Goal: Task Accomplishment & Management: Manage account settings

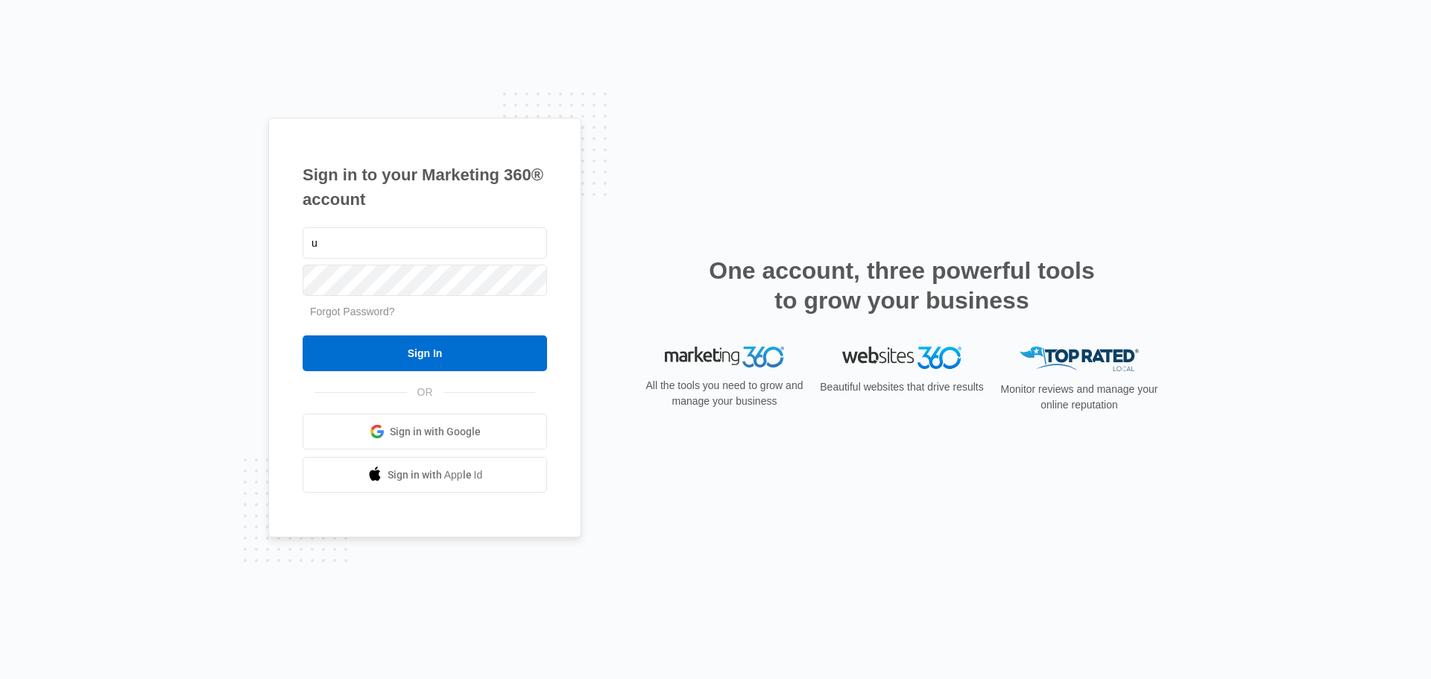
type input "ultimateexpressogden@gmail.com"
click at [303, 335] on input "Sign In" at bounding box center [425, 353] width 244 height 36
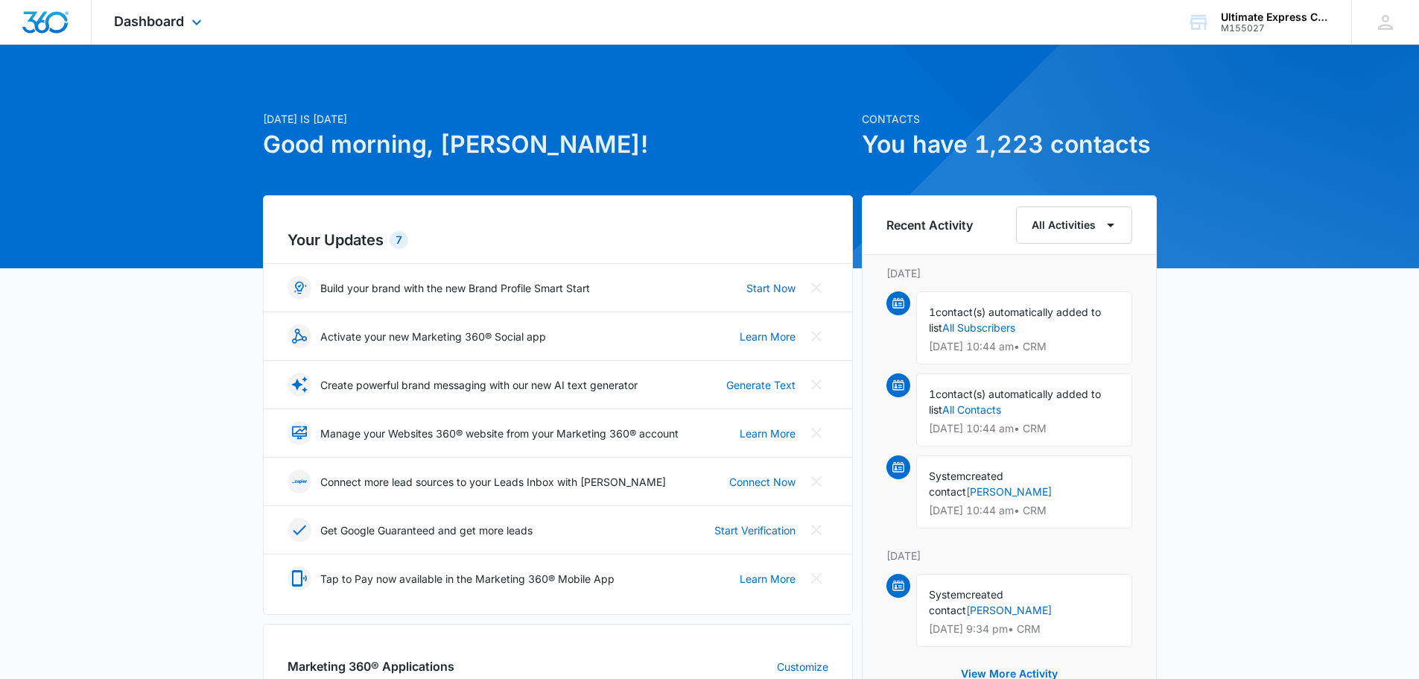
click at [153, 10] on div "Dashboard Apps Reputation Websites Forms CRM Email Social Payments POS Content …" at bounding box center [160, 22] width 136 height 44
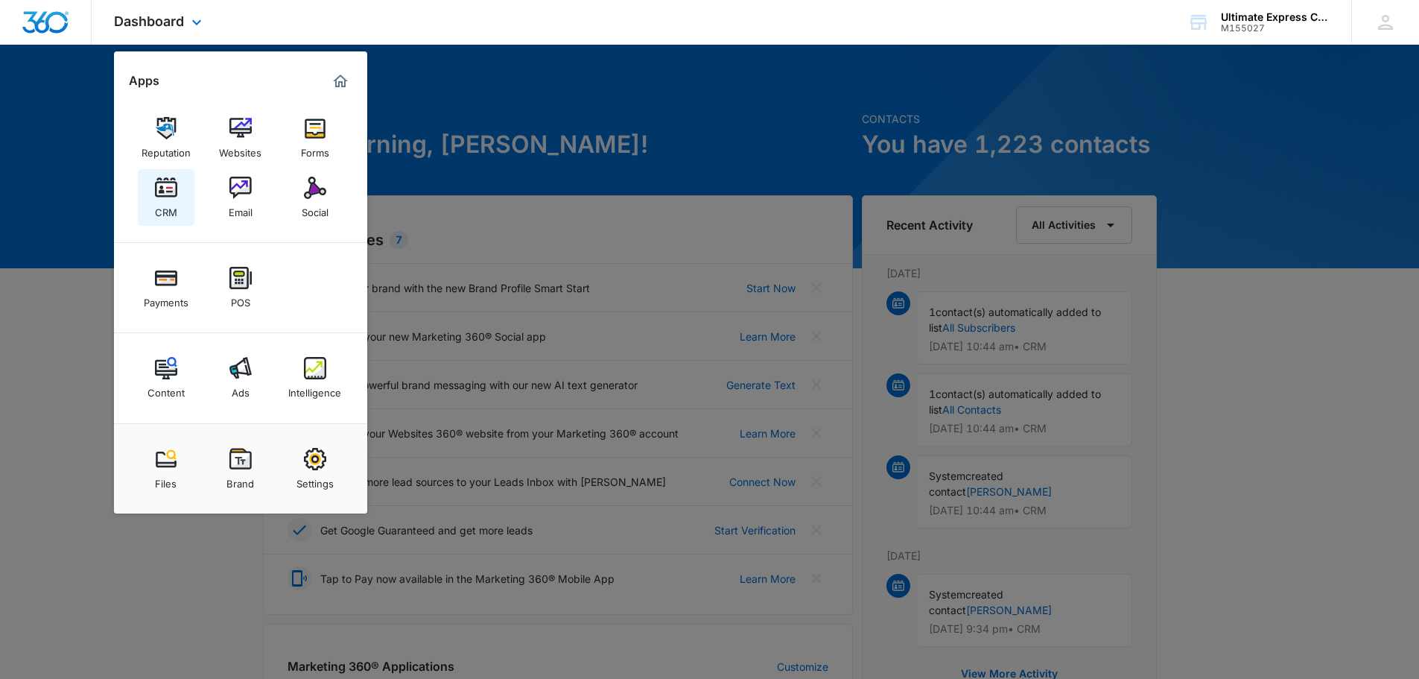
click at [153, 177] on link "CRM" at bounding box center [166, 197] width 57 height 57
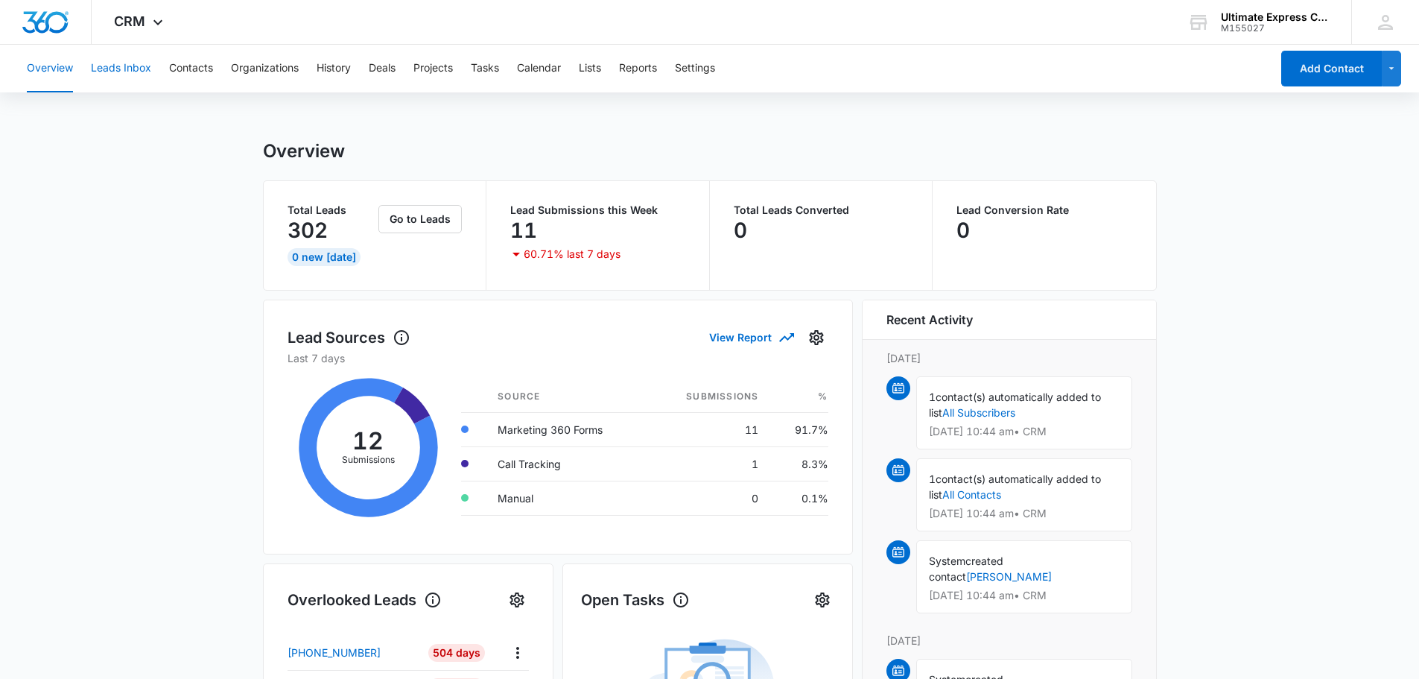
click at [150, 70] on button "Leads Inbox" at bounding box center [121, 69] width 60 height 48
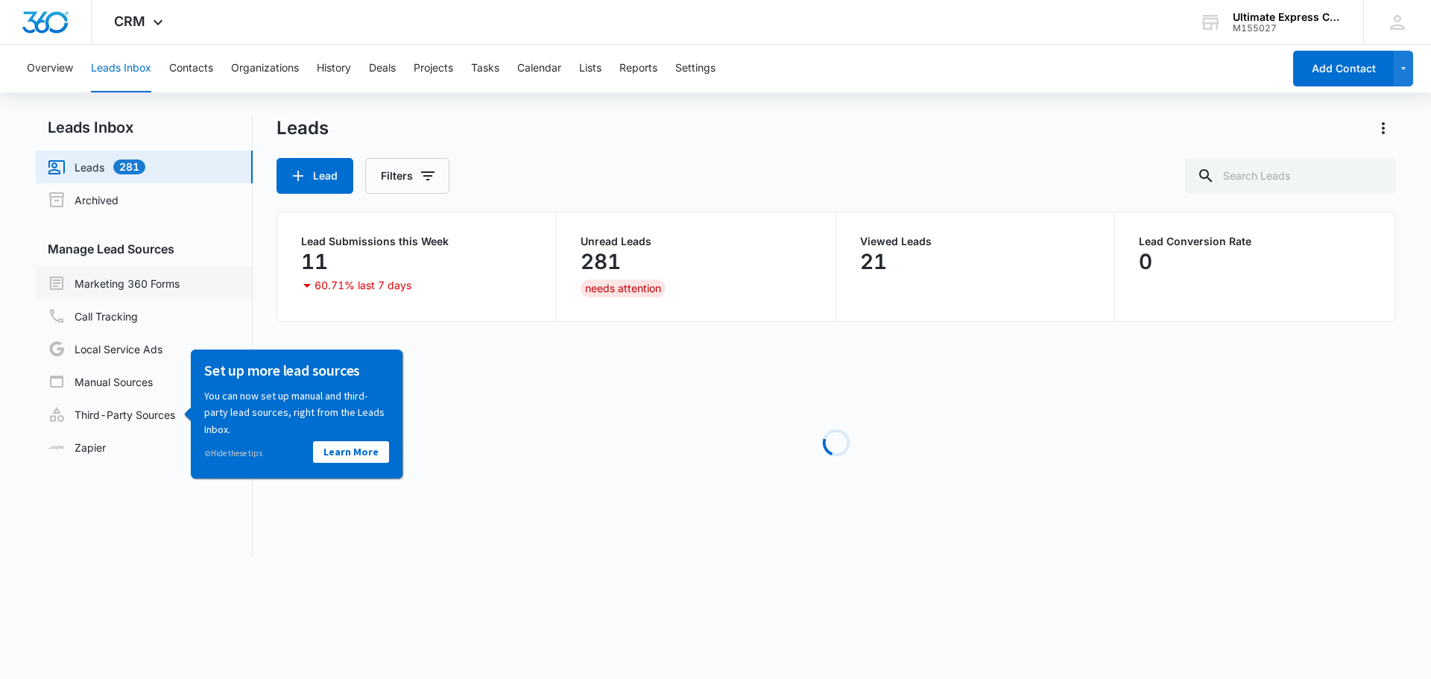
click at [145, 279] on link "Marketing 360 Forms" at bounding box center [114, 283] width 132 height 18
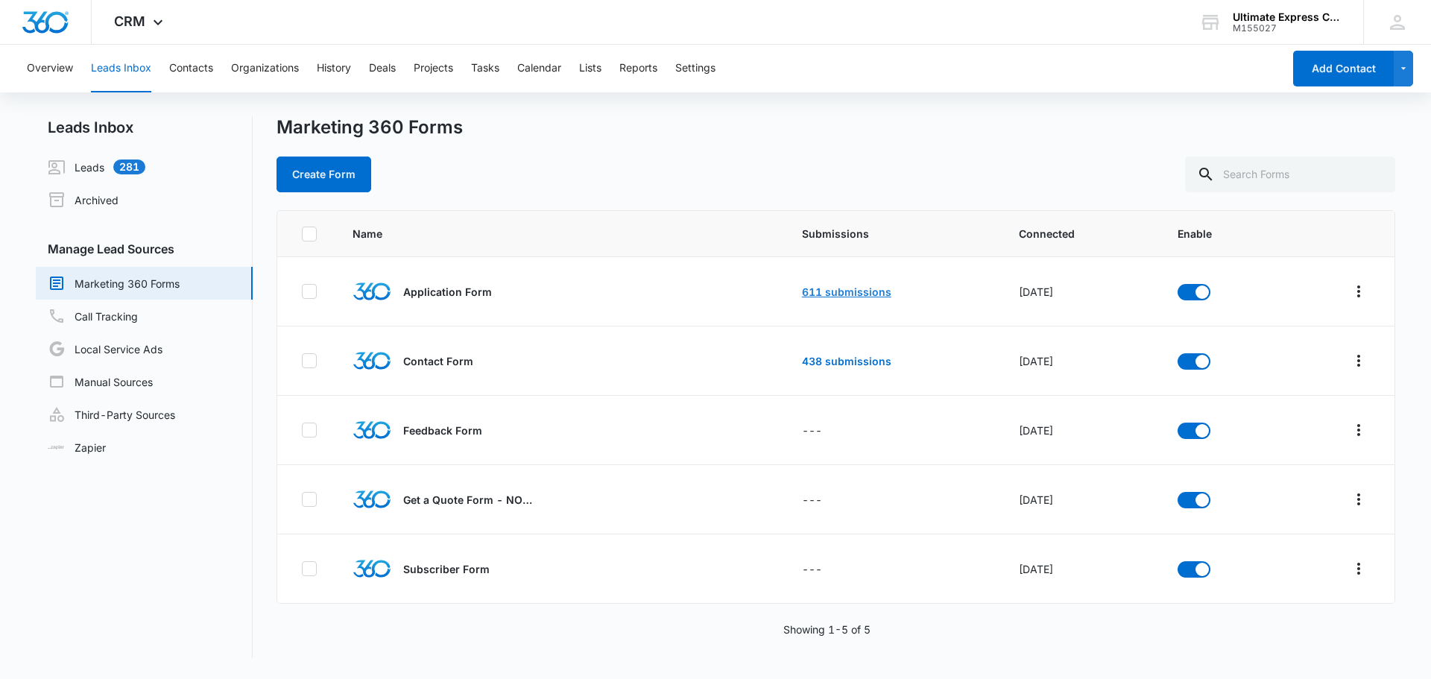
click at [829, 294] on link "611 submissions" at bounding box center [846, 291] width 89 height 13
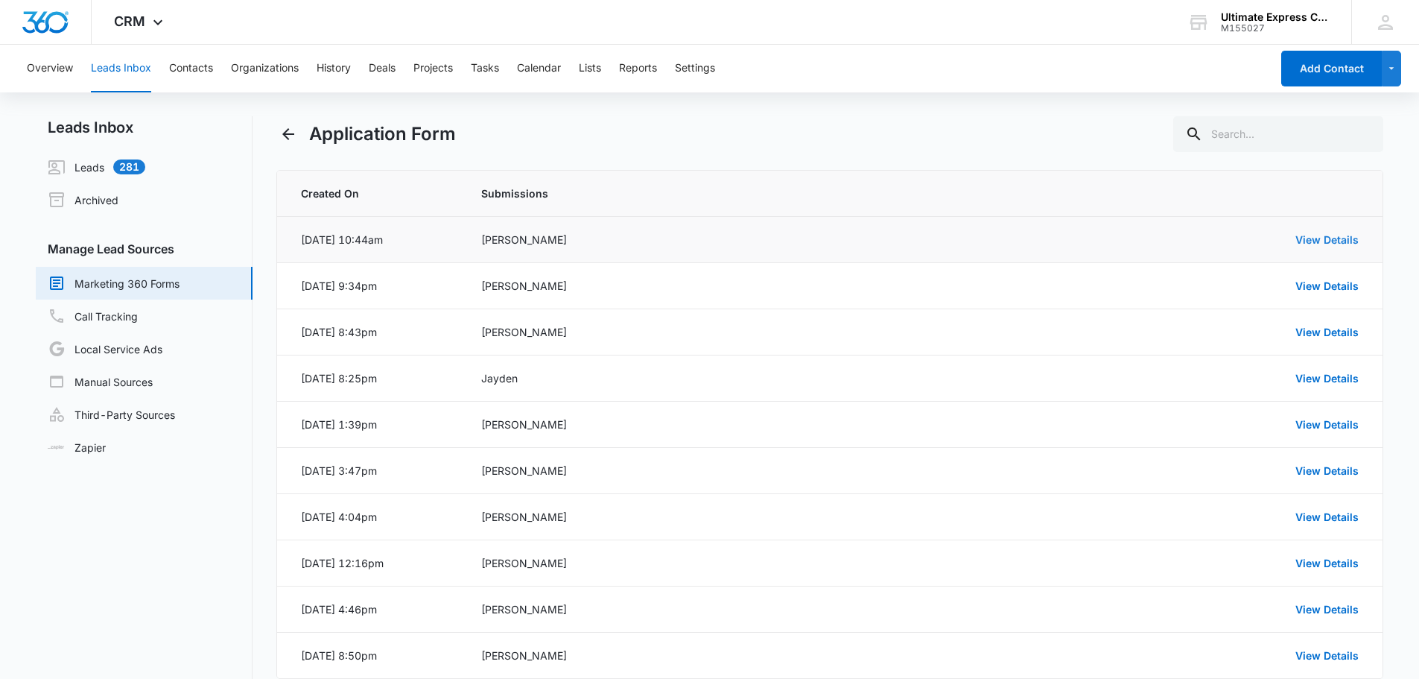
click at [1316, 243] on link "View Details" at bounding box center [1327, 239] width 63 height 13
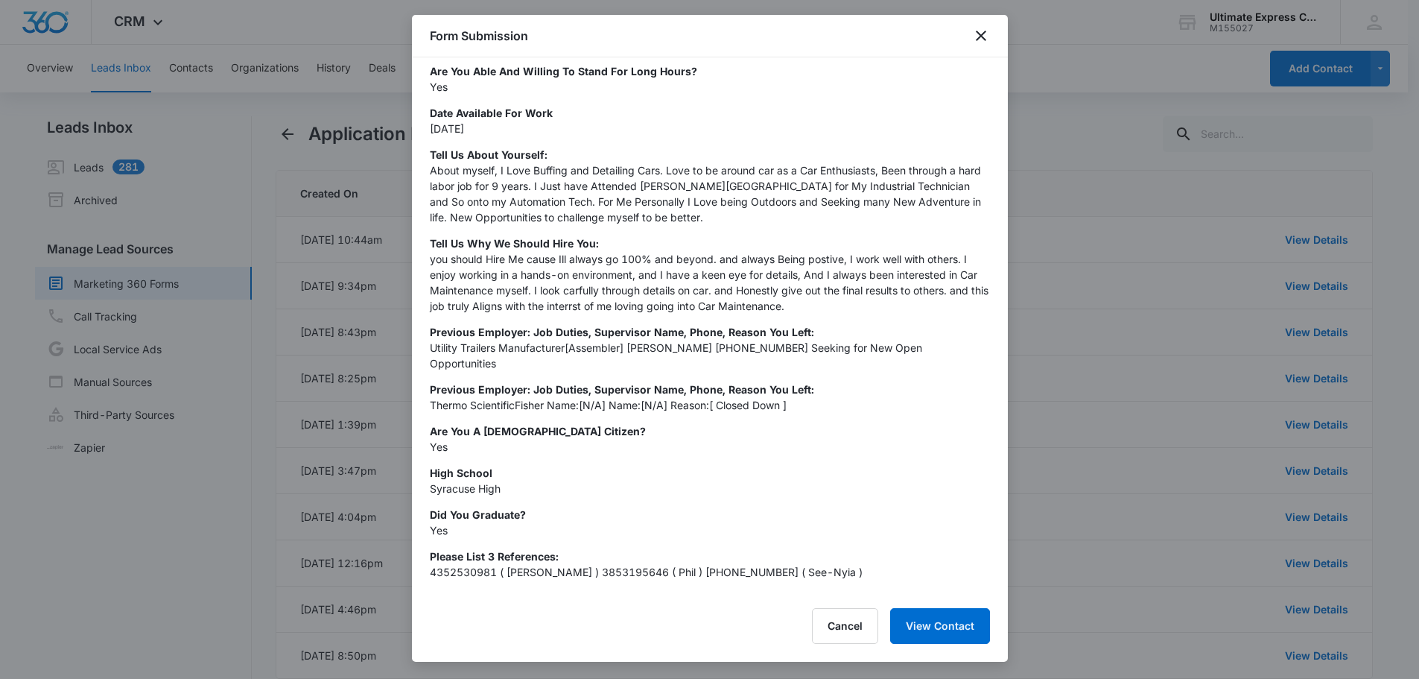
scroll to position [557, 0]
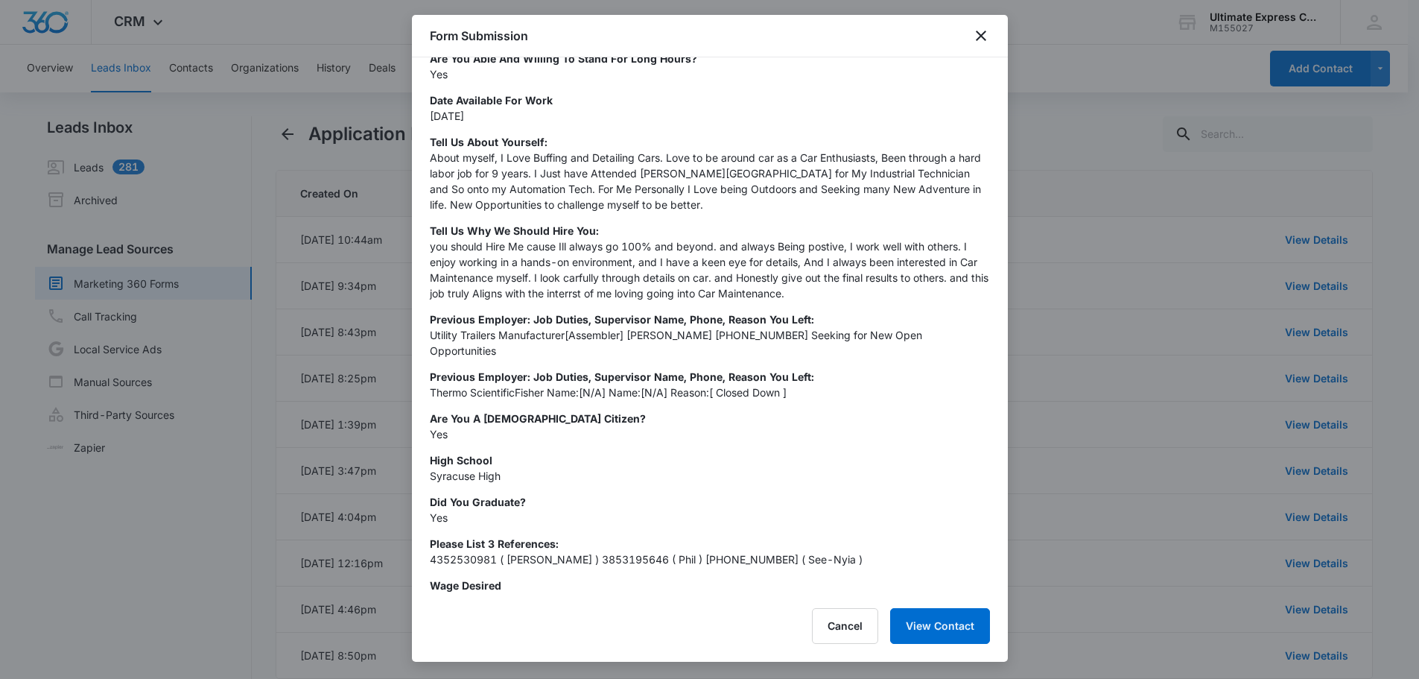
click at [1070, 252] on div at bounding box center [709, 339] width 1419 height 679
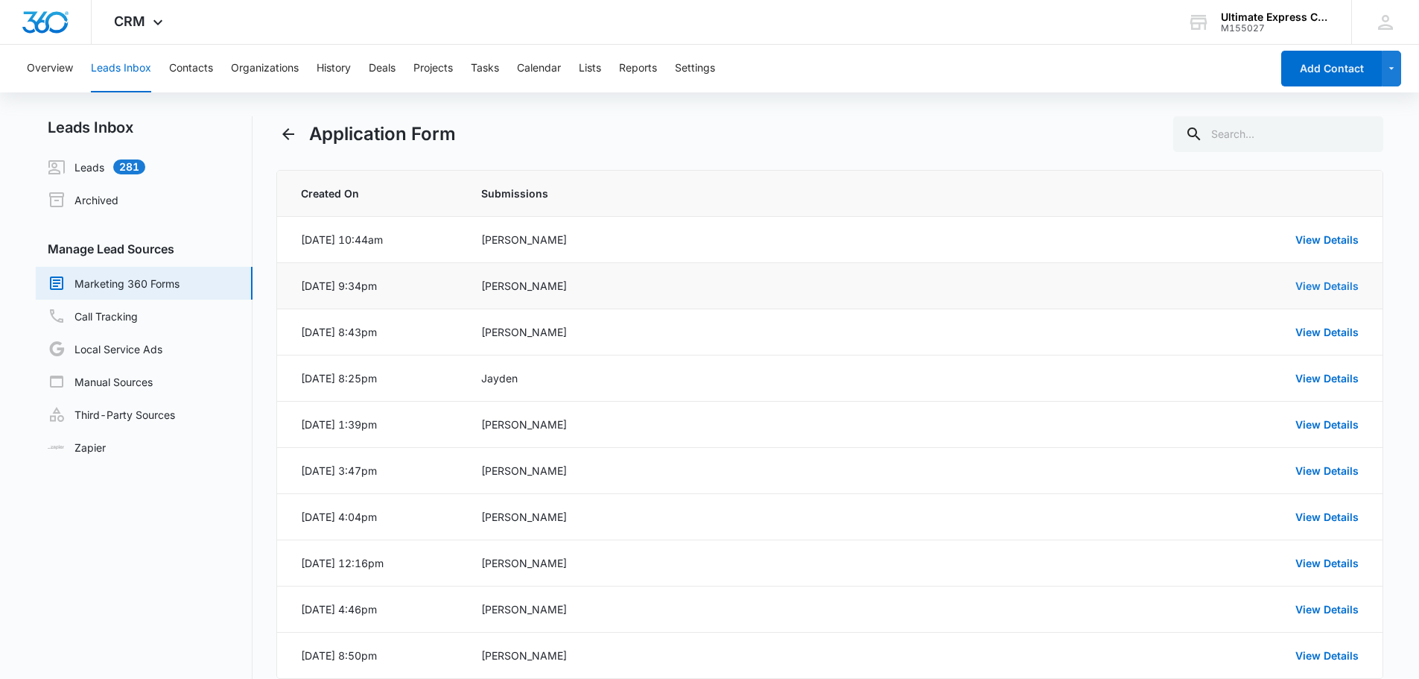
click at [1307, 283] on link "View Details" at bounding box center [1327, 285] width 63 height 13
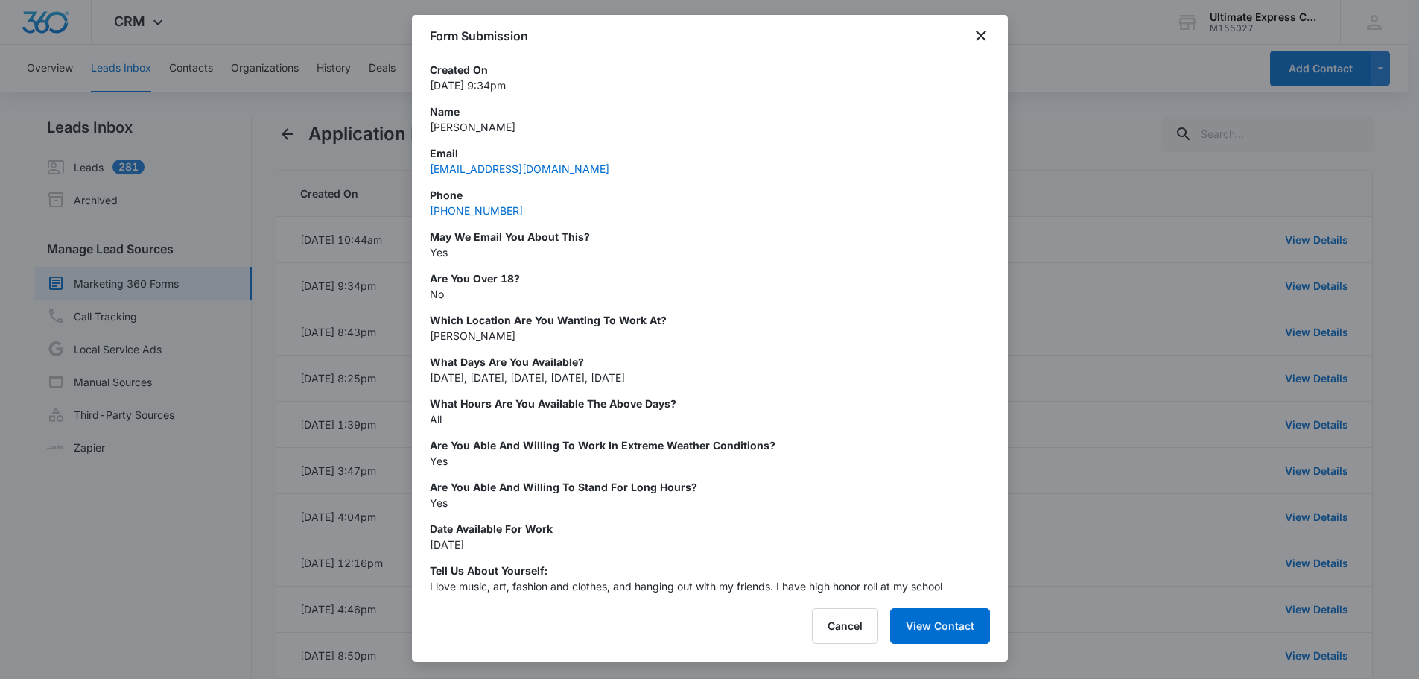
scroll to position [0, 0]
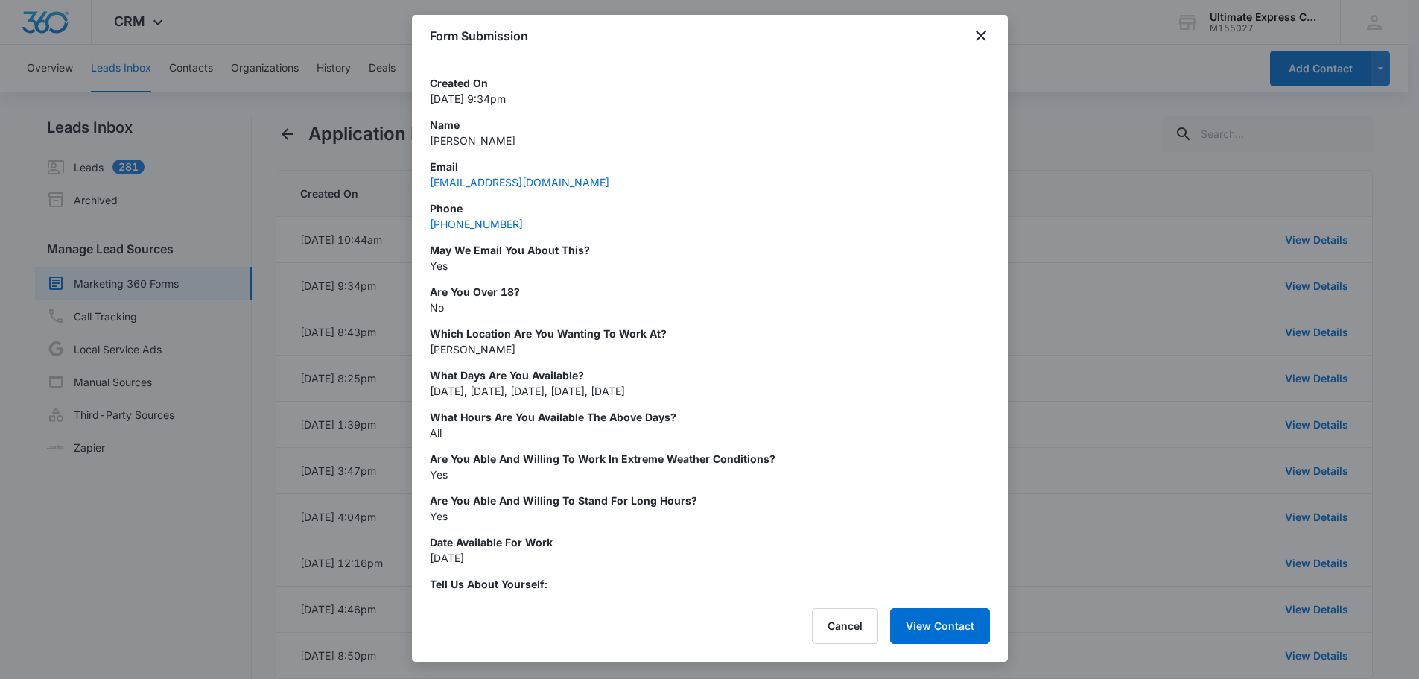
click at [1074, 300] on div at bounding box center [709, 339] width 1419 height 679
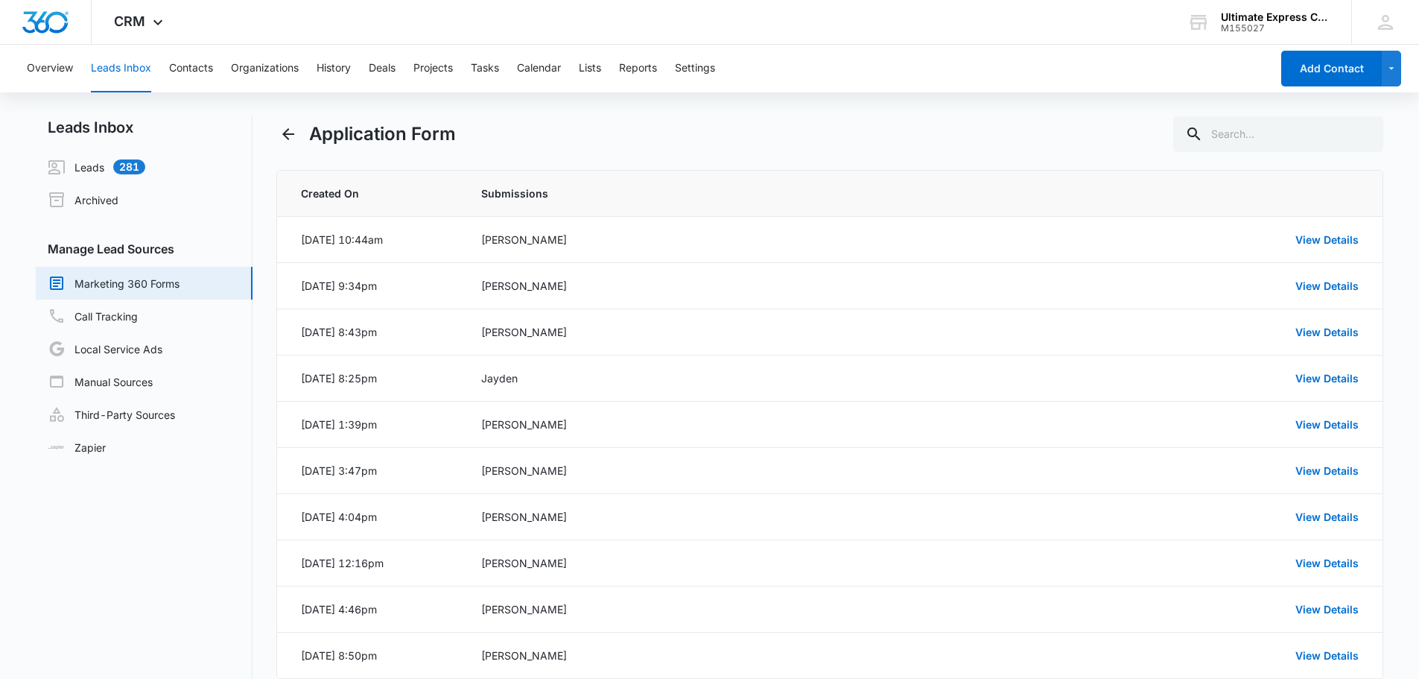
click at [978, 116] on div "Application Form" at bounding box center [830, 134] width 1108 height 36
